Goal: Task Accomplishment & Management: Manage account settings

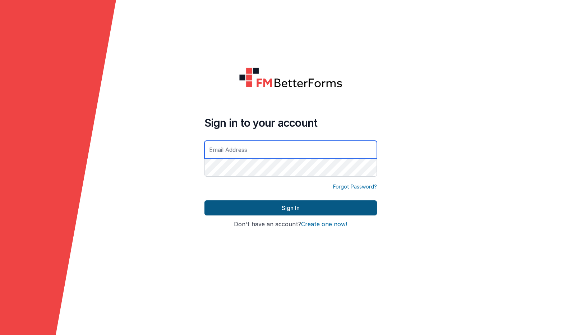
type input "[DOMAIN_NAME][EMAIL_ADDRESS][DOMAIN_NAME]"
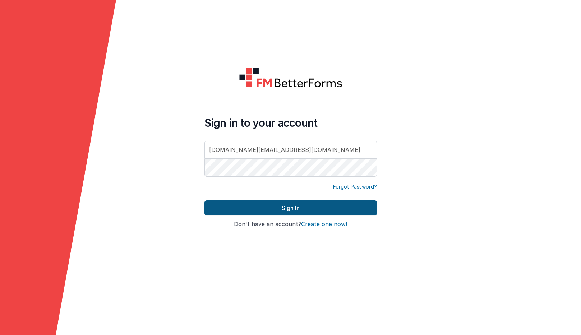
click at [296, 210] on button "Sign In" at bounding box center [290, 208] width 172 height 15
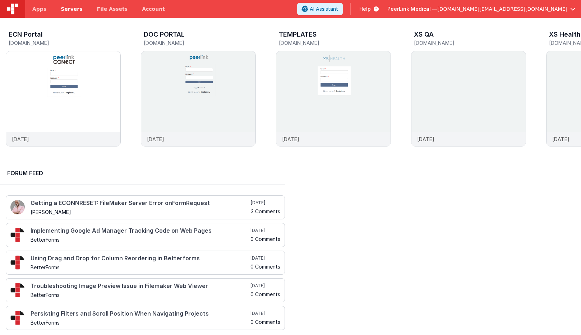
click at [68, 8] on span "Servers" at bounding box center [72, 8] width 22 height 7
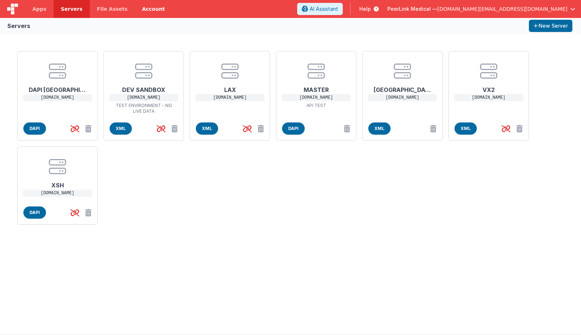
click at [147, 10] on link "Account" at bounding box center [153, 9] width 37 height 18
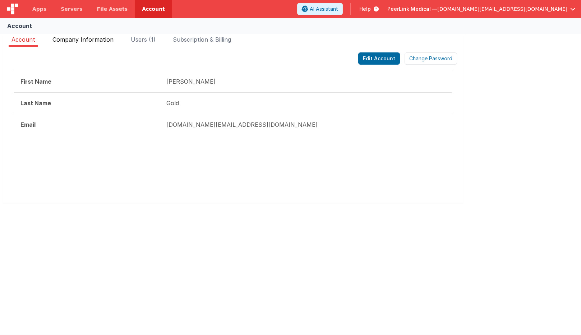
click at [95, 43] on span "Company Information" at bounding box center [82, 39] width 61 height 7
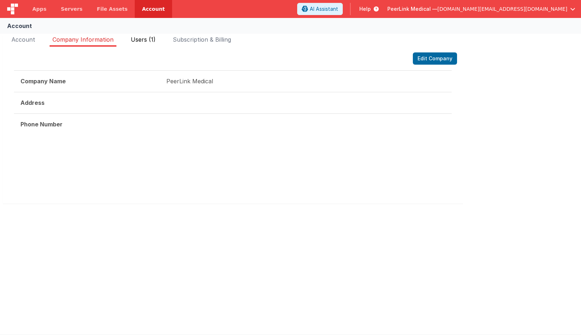
click at [153, 43] on span "Users (1)" at bounding box center [143, 39] width 25 height 7
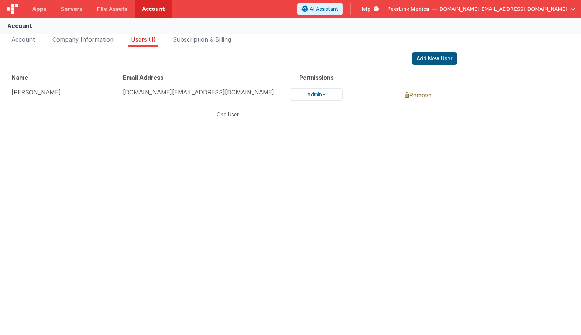
click at [433, 53] on button "Add New User" at bounding box center [434, 58] width 45 height 12
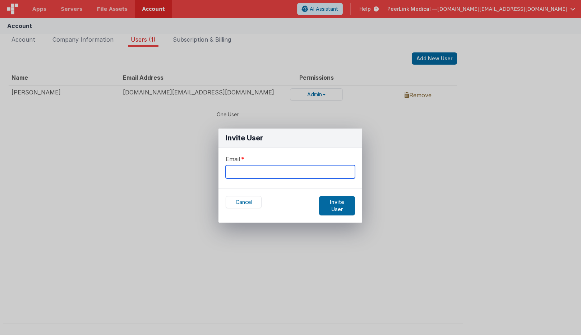
click at [284, 173] on input "text" at bounding box center [290, 171] width 129 height 13
type input "choquette_d@hotmail.com"
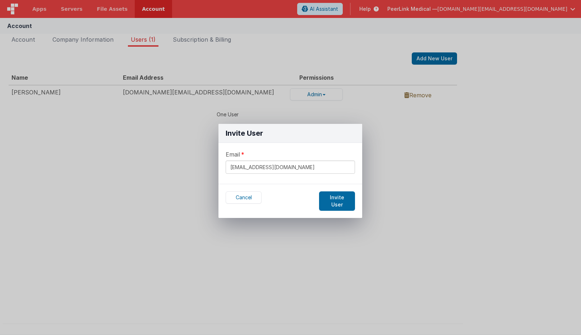
click at [295, 171] on input "choquette_d@hotmail.com" at bounding box center [290, 167] width 129 height 13
drag, startPoint x: 303, startPoint y: 169, endPoint x: 174, endPoint y: 169, distance: 129.0
click at [174, 169] on div "Invite User Email choquette_d@hotmail.com Cancel Invite User" at bounding box center [290, 167] width 581 height 335
type input "[PERSON_NAME][EMAIL_ADDRESS][DOMAIN_NAME]"
click at [339, 196] on button "Invite User" at bounding box center [337, 201] width 36 height 19
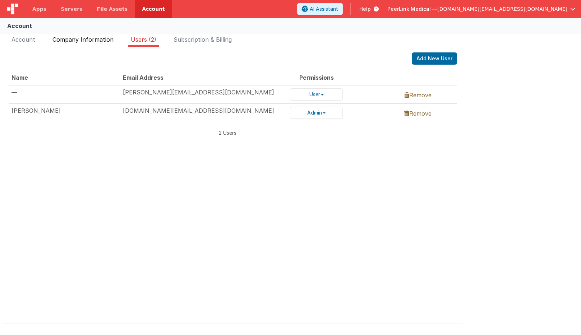
click at [72, 41] on span "Company Information" at bounding box center [82, 39] width 61 height 7
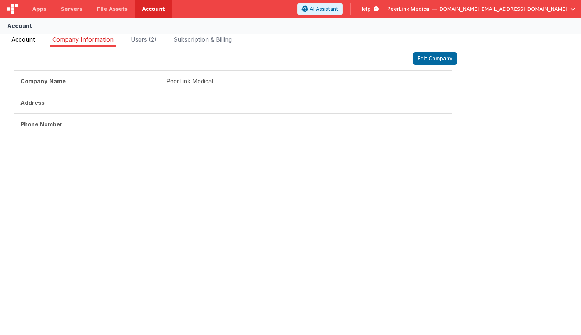
click at [9, 37] on li "Account" at bounding box center [23, 40] width 29 height 11
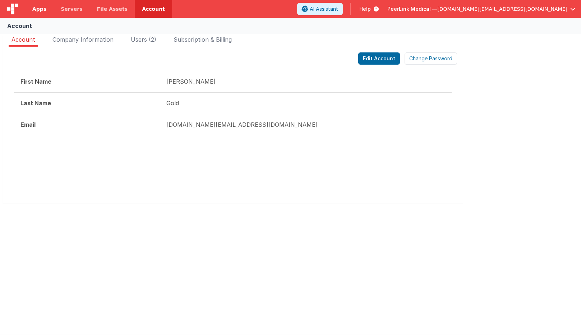
click at [41, 3] on link "Apps" at bounding box center [39, 9] width 28 height 18
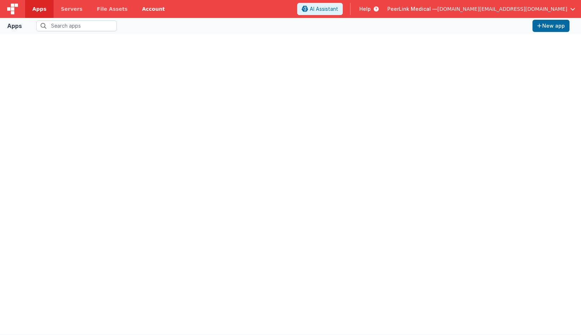
click at [139, 10] on link "Account" at bounding box center [153, 9] width 37 height 18
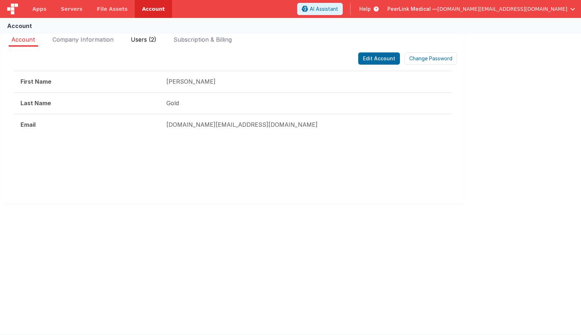
click at [144, 40] on span "Users (2)" at bounding box center [144, 39] width 26 height 7
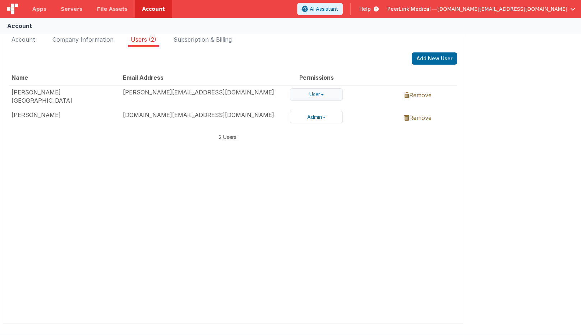
click at [327, 95] on button "User" at bounding box center [316, 94] width 53 height 12
click at [318, 78] on link "Admin" at bounding box center [318, 77] width 57 height 9
click at [326, 93] on button "Admin" at bounding box center [316, 94] width 53 height 12
click at [310, 87] on link "User" at bounding box center [318, 87] width 57 height 9
click at [233, 54] on div "Add New User" at bounding box center [233, 58] width 448 height 12
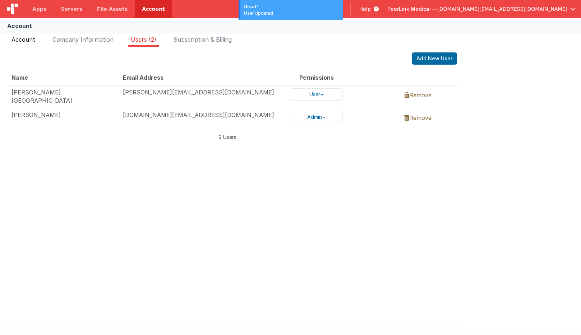
click at [23, 41] on span "Account" at bounding box center [23, 39] width 24 height 7
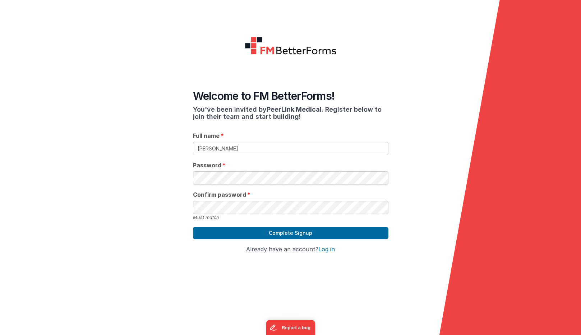
type input "[PERSON_NAME]"
click at [152, 168] on form "Welcome to FM BetterForms! You've been invited by PeerLink Medical . Register b…" at bounding box center [290, 167] width 581 height 335
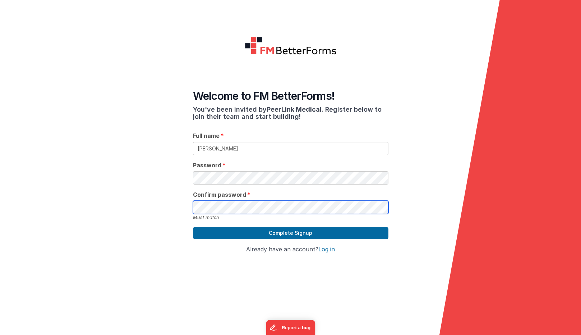
click at [120, 198] on form "Welcome to FM BetterForms! You've been invited by PeerLink Medical . Register b…" at bounding box center [290, 167] width 581 height 335
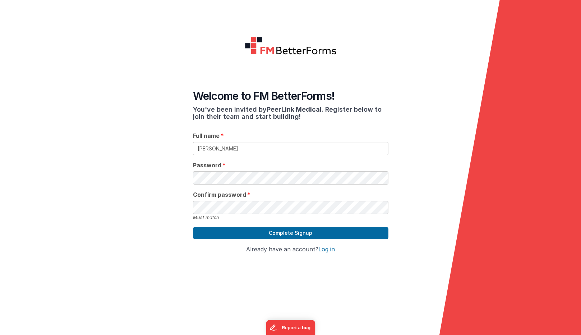
click at [91, 208] on form "Welcome to FM BetterForms! You've been invited by PeerLink Medical . Register b…" at bounding box center [290, 167] width 581 height 335
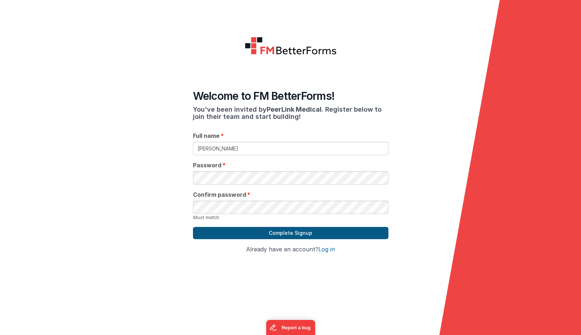
click at [290, 227] on button "Complete Signup" at bounding box center [290, 233] width 195 height 12
click at [272, 227] on button "Complete Signup" at bounding box center [290, 233] width 195 height 12
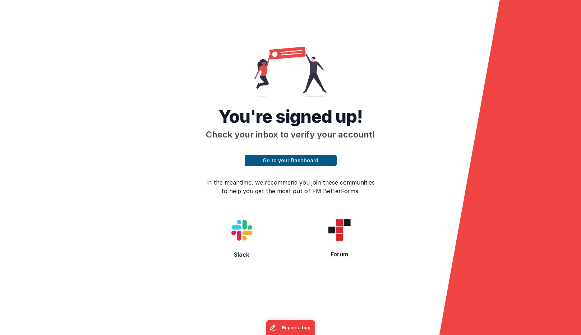
click at [282, 155] on button "Go to your Dashboard" at bounding box center [291, 160] width 92 height 11
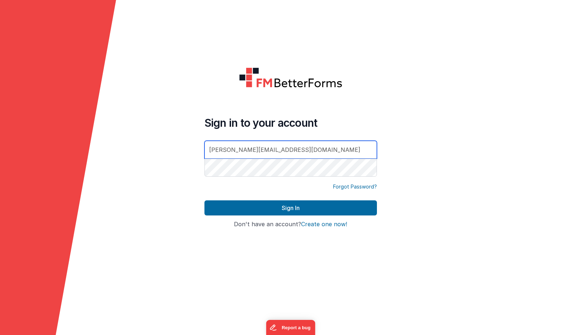
type input "[PERSON_NAME][EMAIL_ADDRESS][DOMAIN_NAME]"
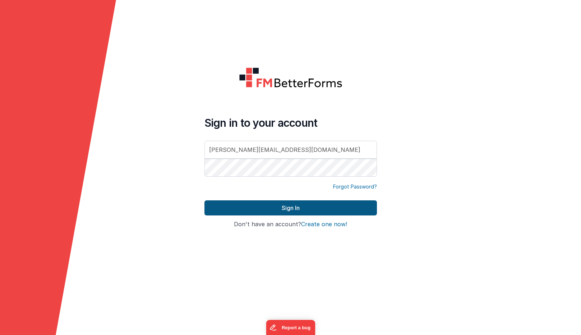
click at [288, 207] on button "Sign In" at bounding box center [290, 208] width 172 height 15
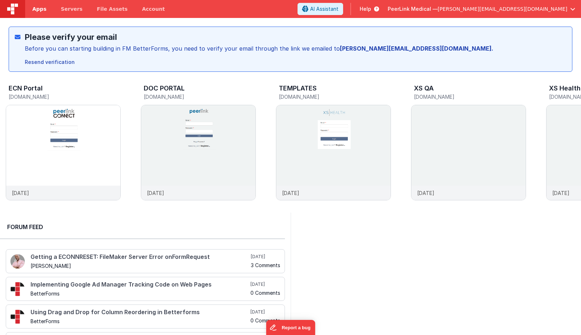
click at [36, 10] on span "Apps" at bounding box center [39, 8] width 14 height 7
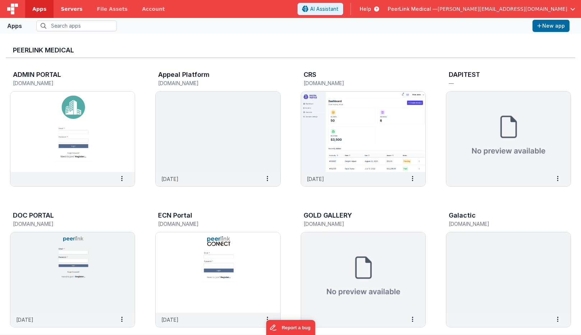
click at [70, 10] on span "Servers" at bounding box center [72, 8] width 22 height 7
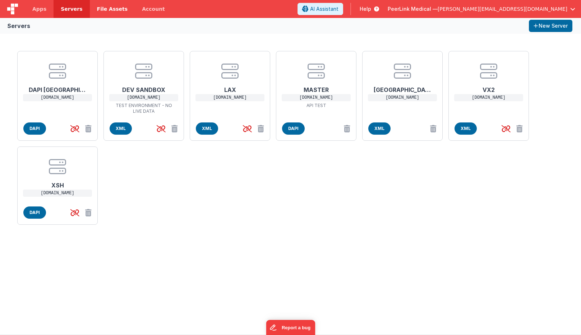
click at [120, 8] on link "File Assets" at bounding box center [112, 9] width 45 height 18
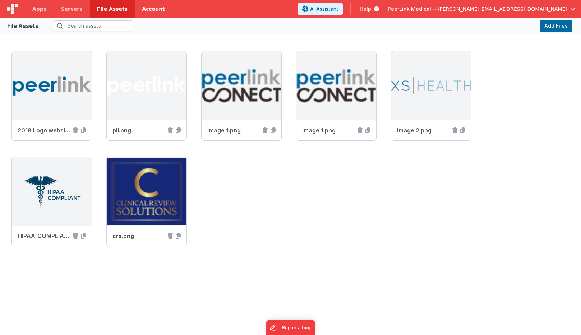
click at [145, 9] on link "Account" at bounding box center [153, 9] width 37 height 18
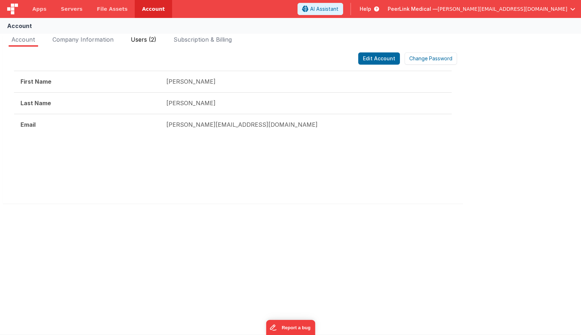
click at [148, 40] on span "Users (2)" at bounding box center [144, 39] width 26 height 7
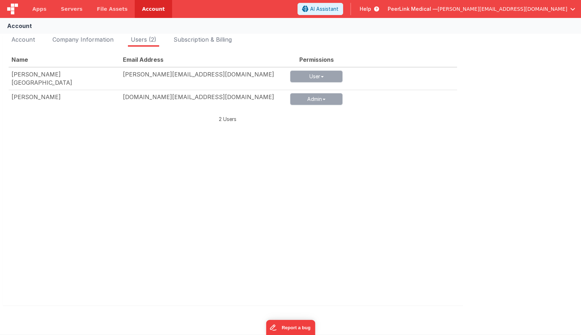
click at [312, 105] on div "Name Email Address Permissions Dominique Choquette dominique@peerlinkmedical.co…" at bounding box center [233, 169] width 448 height 235
click at [194, 41] on span "Subscription & Billing" at bounding box center [203, 39] width 58 height 7
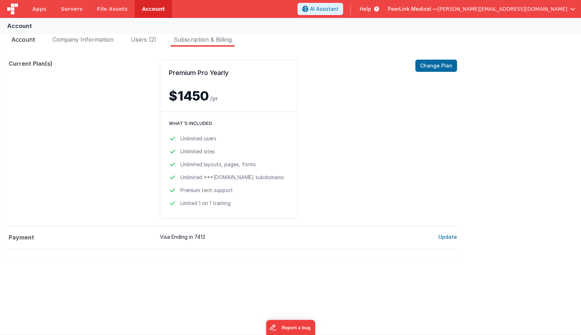
click at [19, 40] on span "Account" at bounding box center [23, 39] width 24 height 7
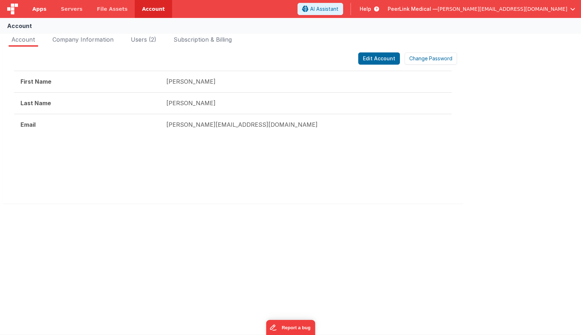
click at [36, 13] on link "Apps" at bounding box center [39, 9] width 28 height 18
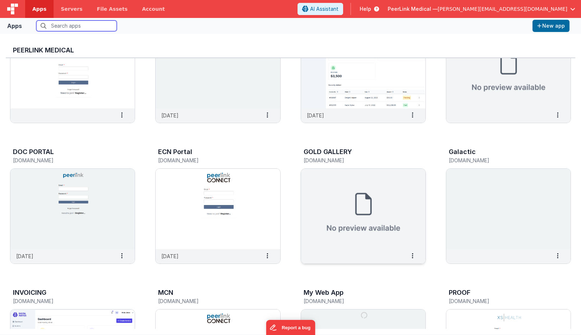
scroll to position [115, 0]
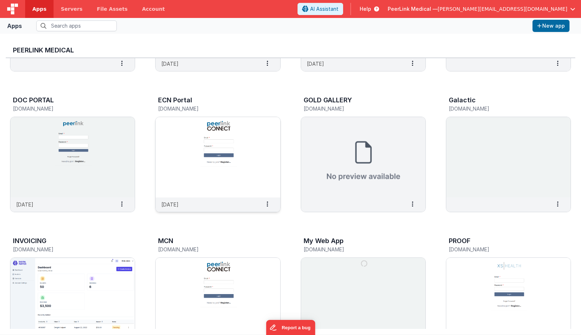
click at [243, 165] on img at bounding box center [218, 157] width 124 height 80
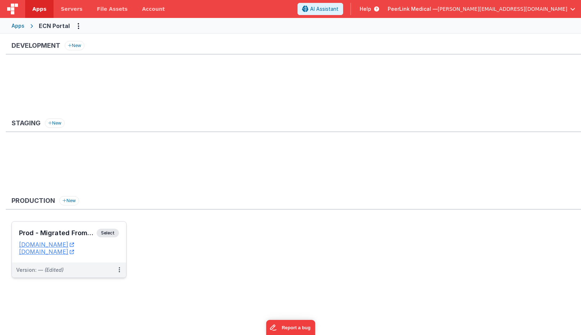
click at [112, 235] on span "Select" at bounding box center [108, 233] width 22 height 9
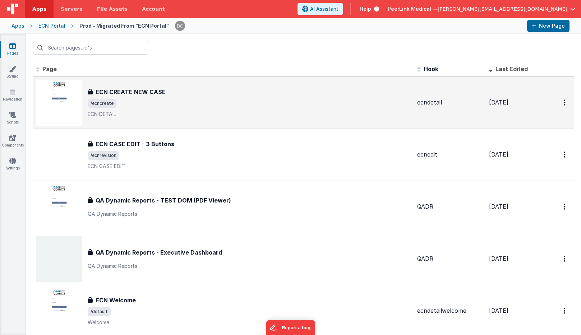
click at [156, 100] on span "/ecncreate" at bounding box center [250, 103] width 324 height 9
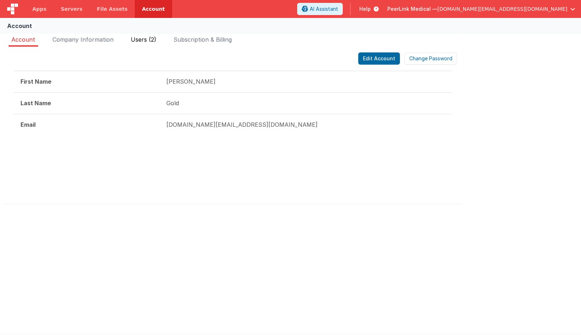
click at [138, 39] on span "Users (2)" at bounding box center [144, 39] width 26 height 7
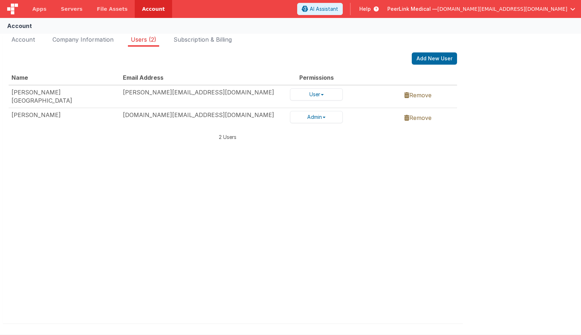
click at [72, 11] on span "Servers" at bounding box center [72, 8] width 22 height 7
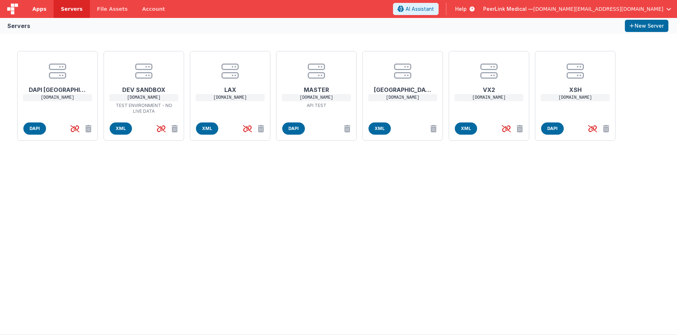
click at [30, 3] on link "Apps" at bounding box center [39, 9] width 28 height 18
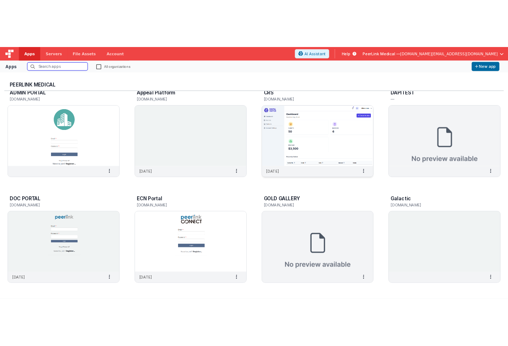
scroll to position [147, 0]
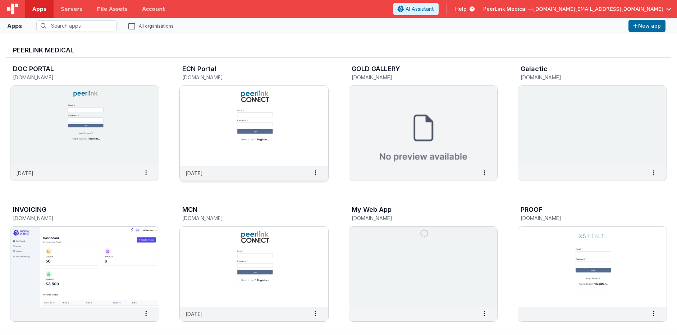
click at [218, 111] on img at bounding box center [254, 126] width 148 height 80
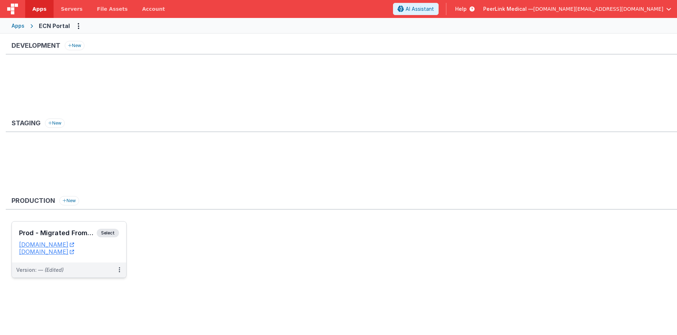
click at [110, 231] on span "Select" at bounding box center [108, 233] width 22 height 9
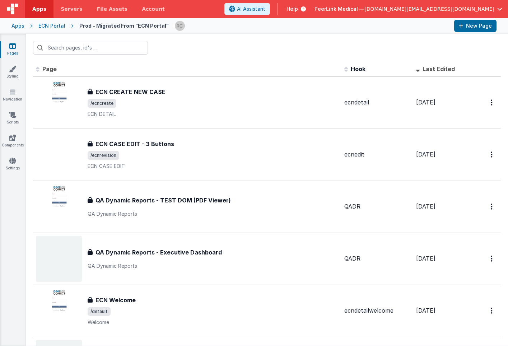
click at [54, 27] on div "ECN Portal" at bounding box center [51, 25] width 27 height 7
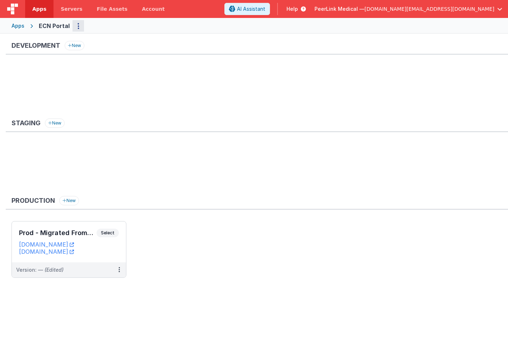
click at [75, 26] on button "Options" at bounding box center [78, 25] width 11 height 11
click at [187, 297] on button at bounding box center [254, 173] width 508 height 346
click at [90, 235] on h3 "Prod - Migrated From "ECN Portal"" at bounding box center [58, 233] width 78 height 7
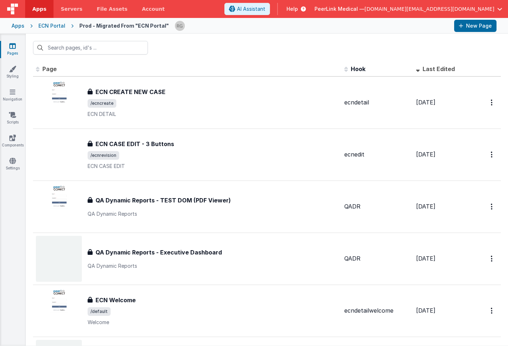
click at [56, 29] on div "ECN Portal" at bounding box center [51, 25] width 27 height 7
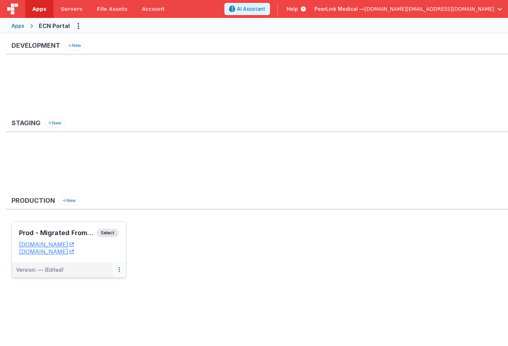
click at [119, 270] on icon at bounding box center [119, 270] width 1 height 0
click at [90, 288] on link "Edit" at bounding box center [94, 286] width 63 height 13
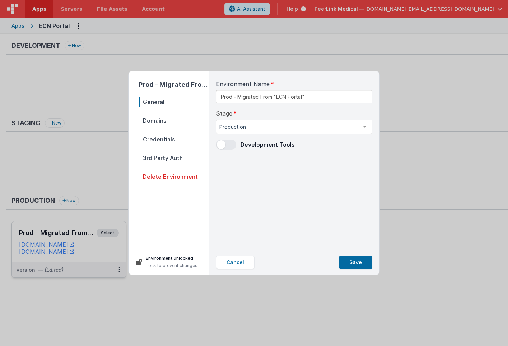
click at [152, 124] on span "Domains" at bounding box center [174, 121] width 70 height 10
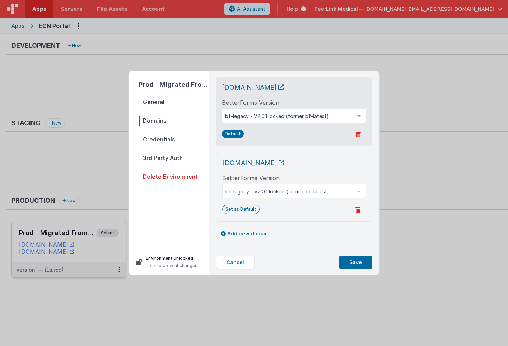
click at [155, 140] on span "Credentials" at bounding box center [174, 139] width 70 height 10
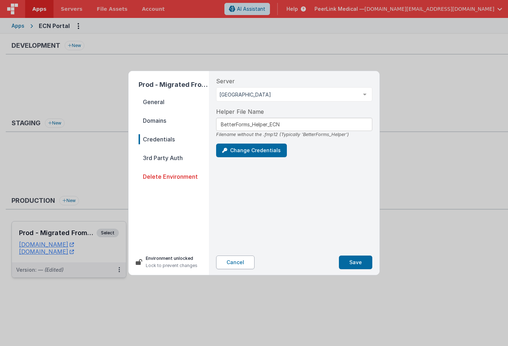
click at [228, 264] on button "Cancel" at bounding box center [235, 263] width 38 height 14
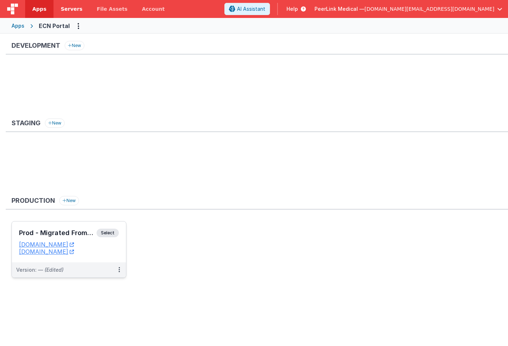
click at [74, 13] on link "Servers" at bounding box center [72, 9] width 36 height 18
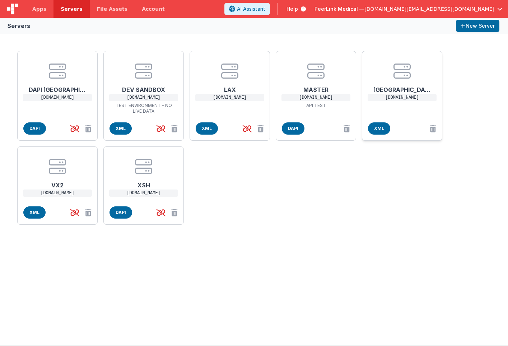
click at [412, 82] on h1 "[GEOGRAPHIC_DATA]" at bounding box center [402, 87] width 57 height 14
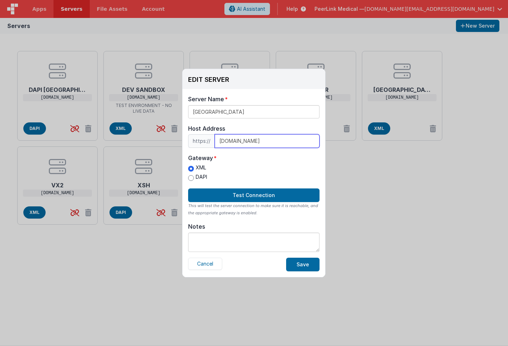
drag, startPoint x: 257, startPoint y: 140, endPoint x: 213, endPoint y: 140, distance: 43.1
click at [198, 267] on button "Cancel" at bounding box center [205, 264] width 34 height 12
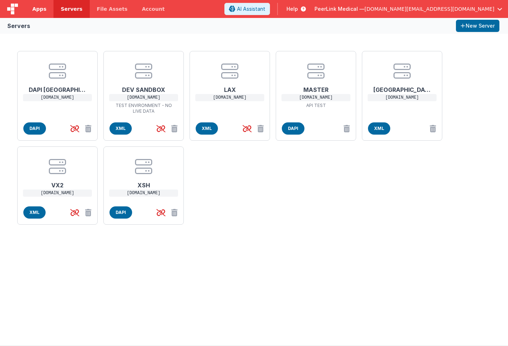
click at [38, 11] on span "Apps" at bounding box center [39, 8] width 14 height 7
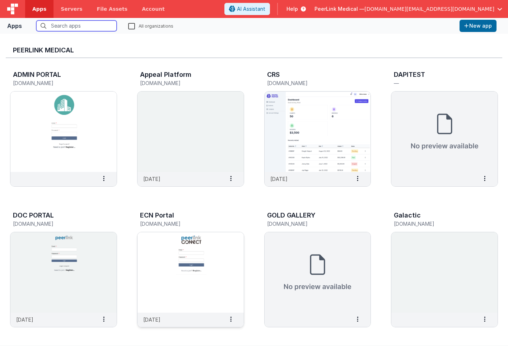
scroll to position [14, 0]
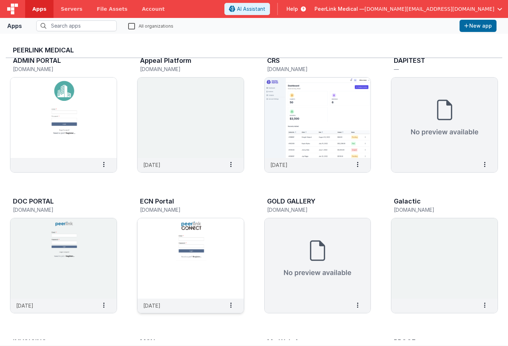
click at [162, 250] on img at bounding box center [191, 258] width 106 height 80
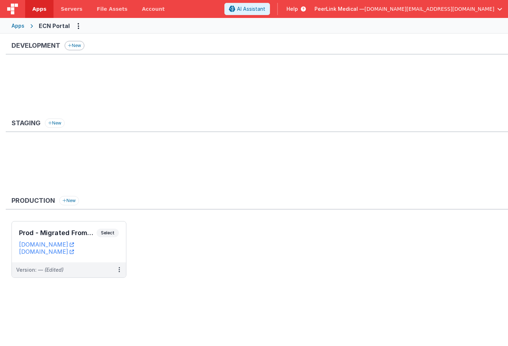
click at [78, 46] on button "New" at bounding box center [75, 45] width 20 height 9
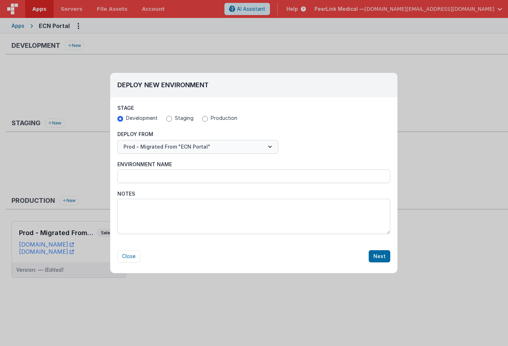
click at [271, 148] on icon "button" at bounding box center [270, 146] width 7 height 7
click at [271, 148] on div at bounding box center [254, 173] width 508 height 346
click at [131, 255] on button "Close" at bounding box center [129, 256] width 23 height 12
radio input "false"
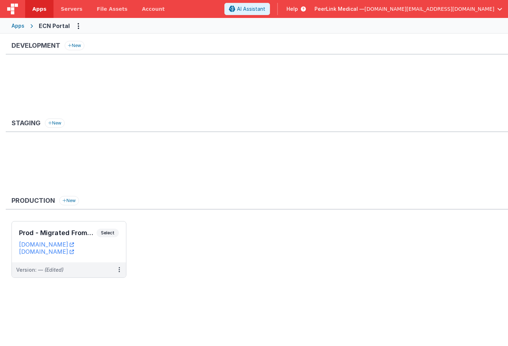
click at [19, 27] on div "Apps" at bounding box center [17, 25] width 13 height 7
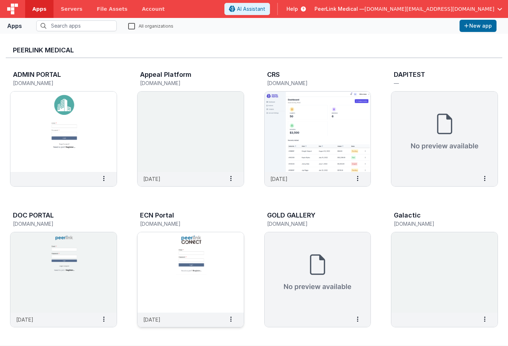
click at [149, 281] on img at bounding box center [191, 273] width 106 height 80
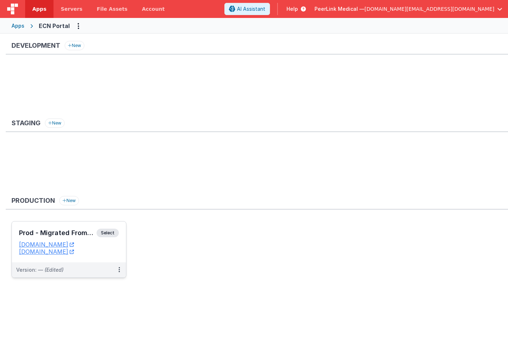
click at [106, 233] on span "Select" at bounding box center [108, 233] width 22 height 9
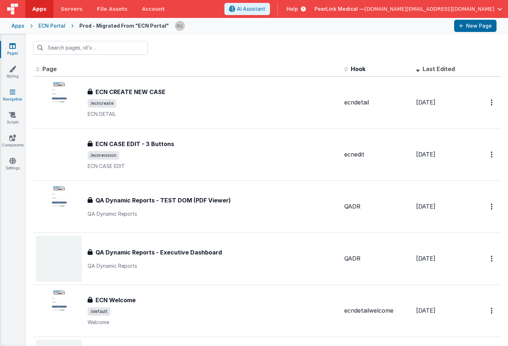
click at [11, 93] on icon at bounding box center [13, 91] width 6 height 7
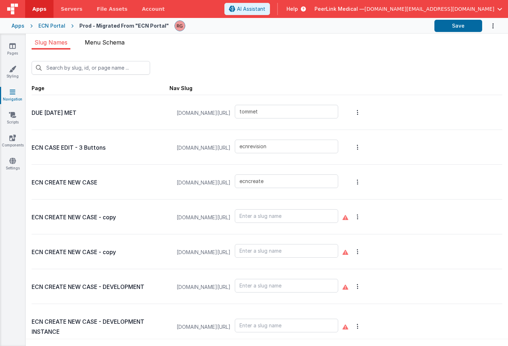
click at [109, 42] on span "Menu Schema" at bounding box center [105, 42] width 40 height 7
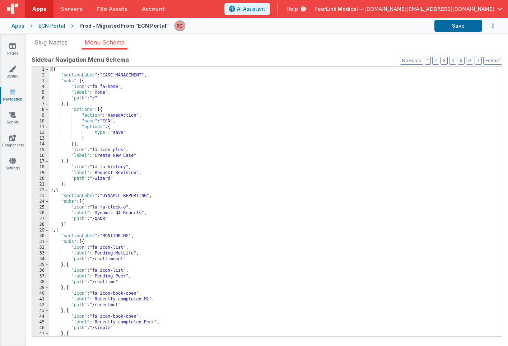
click at [111, 196] on div "[{ "sectionLabel" : "CASE MANAGEMENT" , "subs" : [{ "icon" : "fa fa-home" , "la…" at bounding box center [273, 207] width 448 height 281
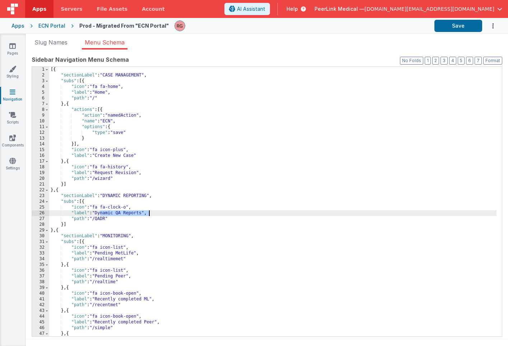
drag, startPoint x: 100, startPoint y: 214, endPoint x: 151, endPoint y: 212, distance: 51.0
click at [151, 212] on div "[{ "sectionLabel" : "CASE MANAGEMENT" , "subs" : [{ "icon" : "fa fa-home" , "la…" at bounding box center [273, 207] width 448 height 281
click at [118, 220] on div "[{ "sectionLabel" : "CASE MANAGEMENT" , "subs" : [{ "icon" : "fa fa-home" , "la…" at bounding box center [273, 207] width 448 height 281
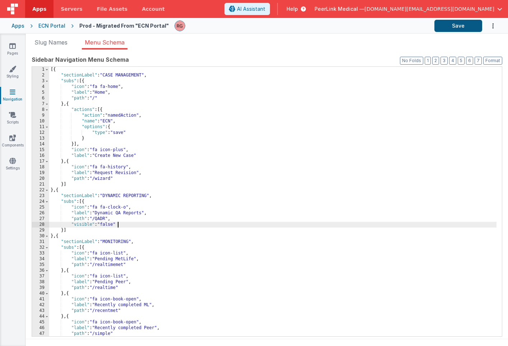
click at [468, 27] on button "Save" at bounding box center [459, 26] width 48 height 12
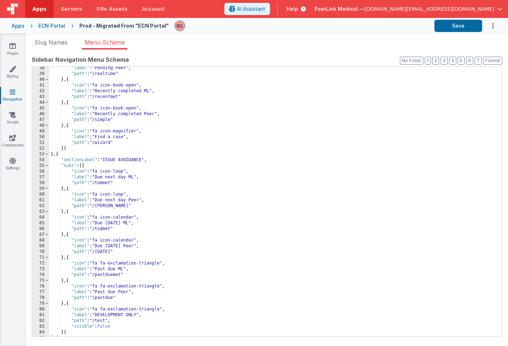
scroll to position [6, 0]
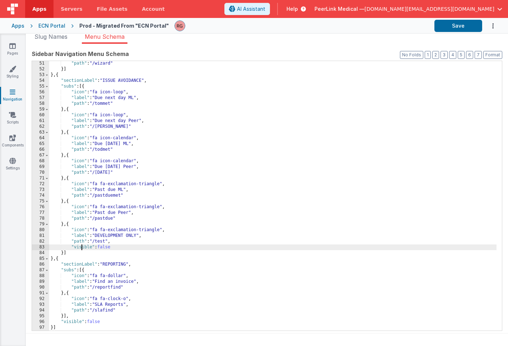
click at [82, 248] on div ""path" : "/wizard" }] } , { "sectionLabel" : "ISSUE AVOIDANCE" , "subs" : [{ "i…" at bounding box center [273, 201] width 448 height 281
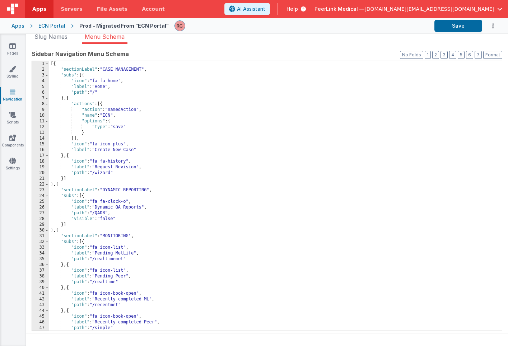
scroll to position [0, 0]
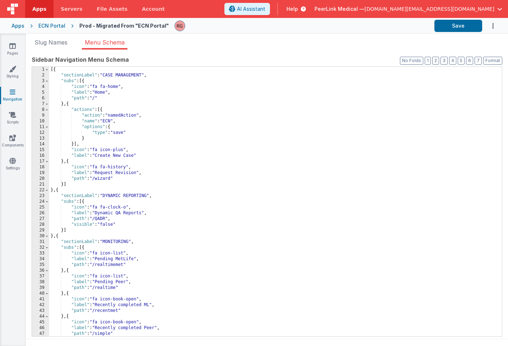
click at [118, 224] on div "[{ "sectionLabel" : "CASE MANAGEMENT" , "subs" : [{ "icon" : "fa fa-home" , "la…" at bounding box center [273, 207] width 448 height 281
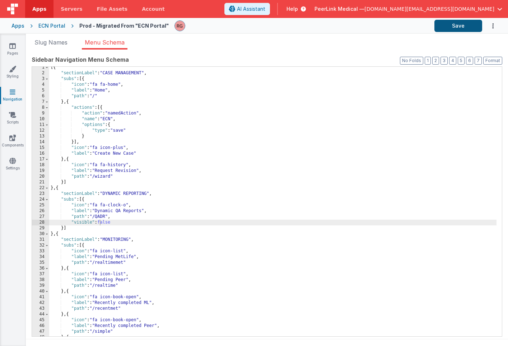
click at [452, 24] on button "Save" at bounding box center [459, 26] width 48 height 12
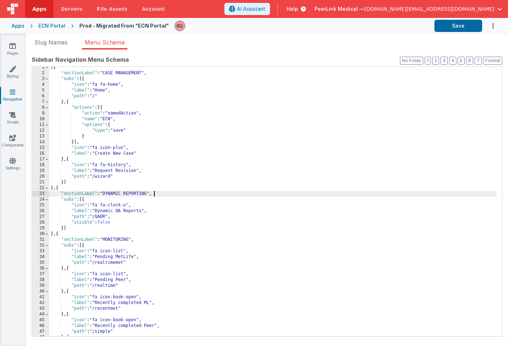
click at [158, 193] on div "[{ "sectionLabel" : "CASE MANAGEMENT" , "subs" : [{ "icon" : "fa fa-home" , "la…" at bounding box center [273, 205] width 448 height 281
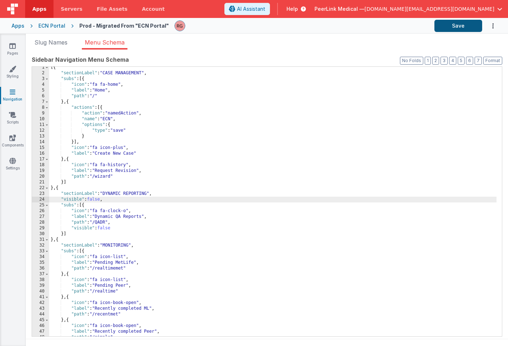
click at [454, 25] on button "Save" at bounding box center [459, 26] width 48 height 12
click at [50, 26] on div "ECN Portal" at bounding box center [51, 25] width 27 height 7
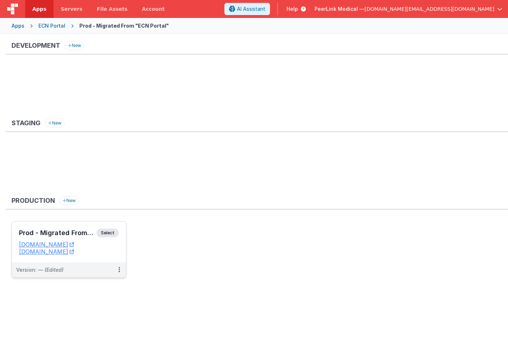
click at [107, 233] on span "Select" at bounding box center [108, 233] width 22 height 9
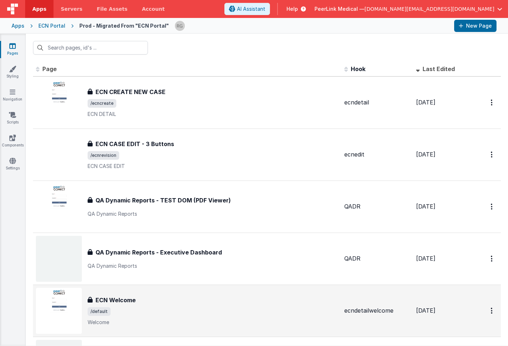
click at [125, 297] on h3 "ECN Welcome" at bounding box center [116, 300] width 40 height 9
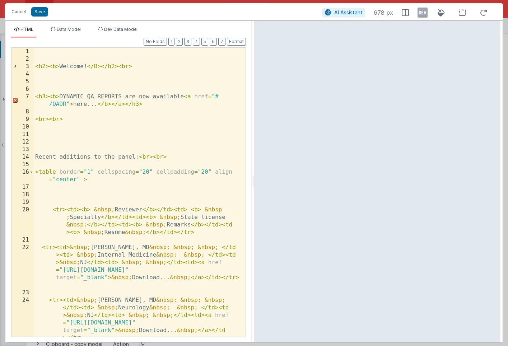
click at [61, 96] on div "< h2 > < b > Welcome! </ B > </ h2 > < br > < h3 > < b > DYNAMIC QA REPORTS are…" at bounding box center [137, 200] width 207 height 304
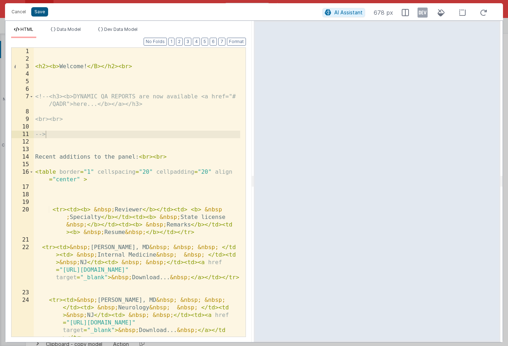
click at [42, 13] on button "Save" at bounding box center [39, 11] width 17 height 9
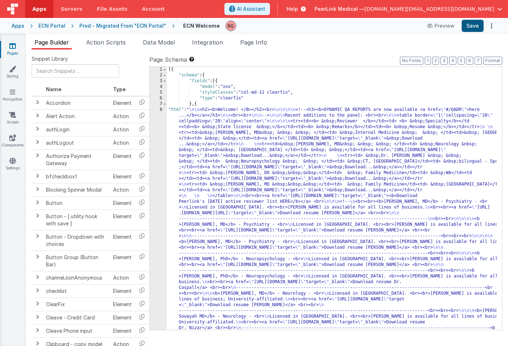
click at [477, 28] on button "Save" at bounding box center [473, 26] width 22 height 12
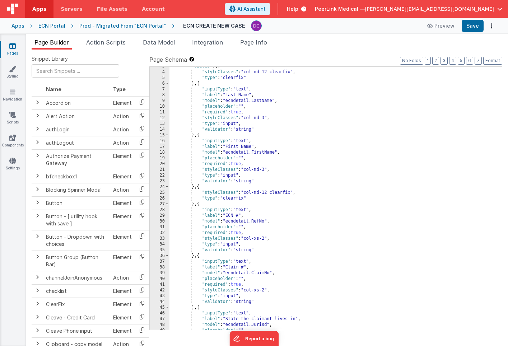
scroll to position [15, 0]
